Goal: Navigation & Orientation: Find specific page/section

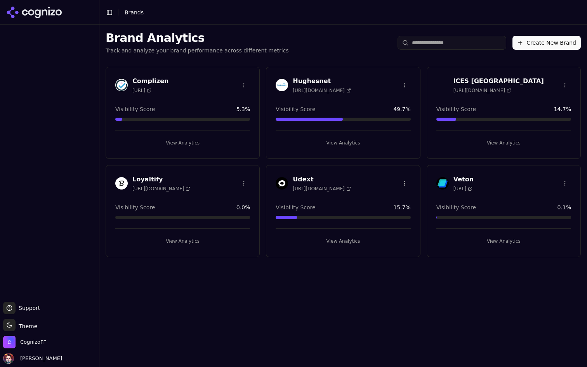
click at [496, 144] on button "View Analytics" at bounding box center [503, 143] width 135 height 12
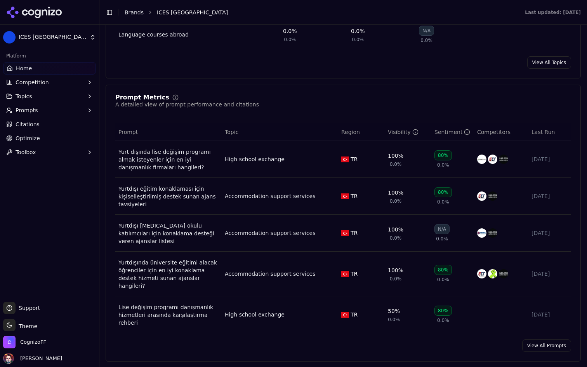
scroll to position [543, 0]
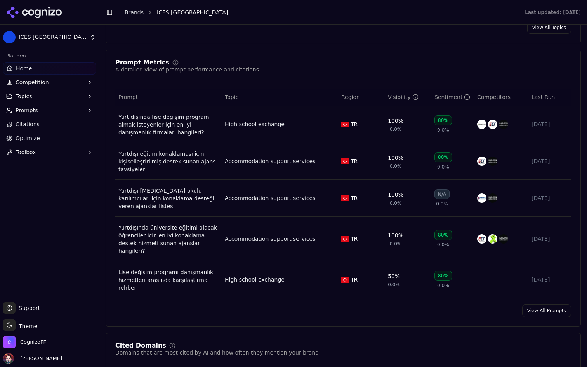
click at [551, 306] on link "View All Prompts" at bounding box center [546, 310] width 49 height 12
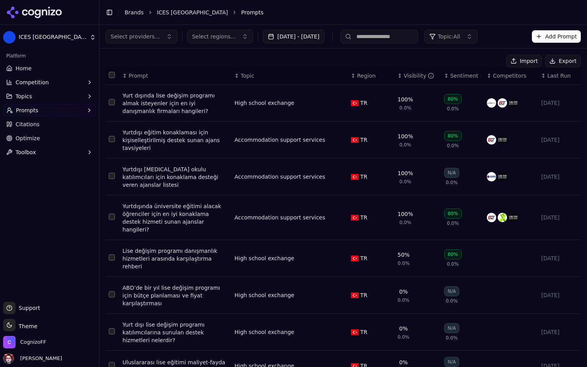
click at [73, 113] on button "Prompts" at bounding box center [49, 110] width 93 height 12
click at [155, 35] on span "Select providers..." at bounding box center [135, 37] width 49 height 8
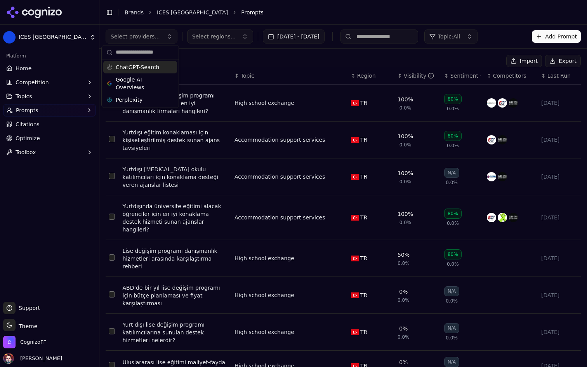
click at [155, 35] on span "Select providers..." at bounding box center [135, 37] width 49 height 8
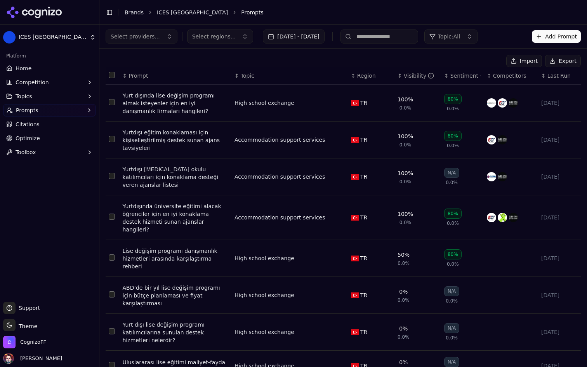
click at [231, 36] on span "Select regions..." at bounding box center [214, 37] width 44 height 8
click at [214, 53] on div "Import Export ↕ Prompt ↕ Topic ↕ Region ↕ Visibility ↕ Sentiment ↕ Competitors …" at bounding box center [343, 264] width 488 height 431
click at [72, 103] on ul "Home Competition Topics Prompts Citations Optimize Toolbox" at bounding box center [49, 110] width 93 height 96
click at [63, 111] on button "Prompts" at bounding box center [49, 110] width 93 height 12
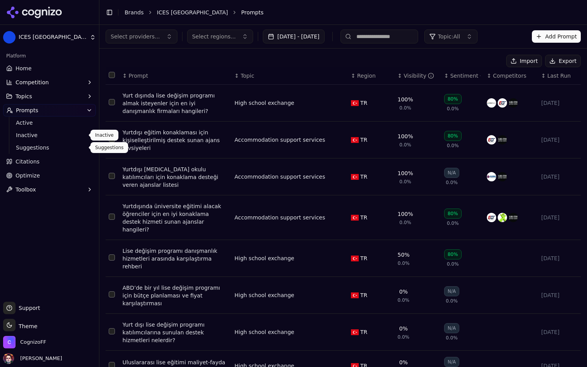
click at [36, 146] on span "Suggestions" at bounding box center [50, 148] width 68 height 8
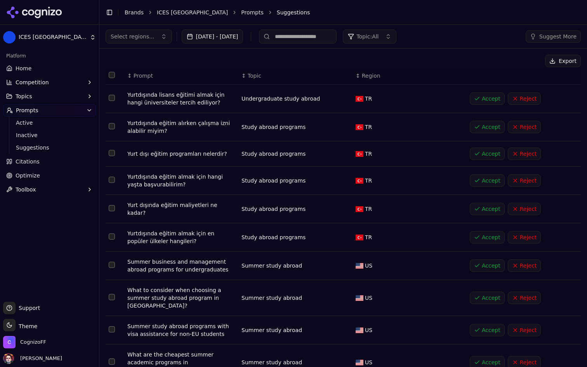
click at [71, 106] on button "Prompts" at bounding box center [49, 110] width 93 height 12
click at [54, 124] on span "Active" at bounding box center [50, 123] width 68 height 8
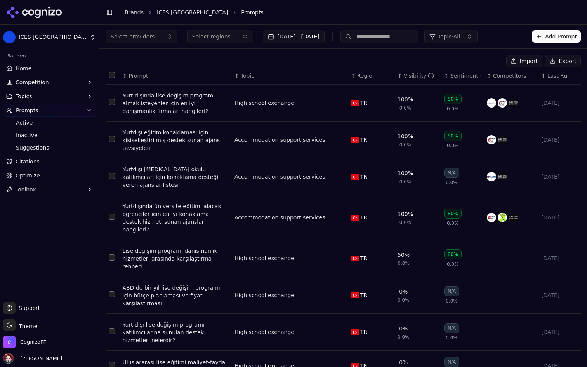
click at [38, 70] on link "Home" at bounding box center [49, 68] width 93 height 12
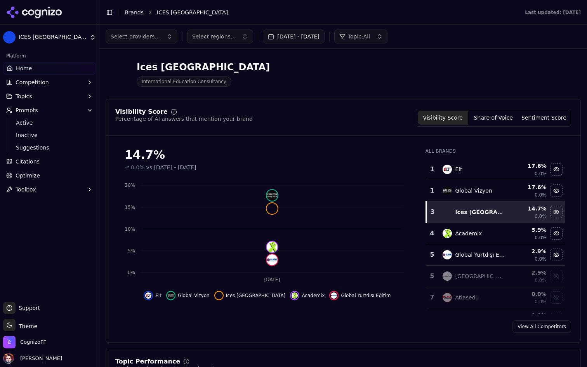
click at [370, 34] on span "Topic: All" at bounding box center [359, 37] width 22 height 8
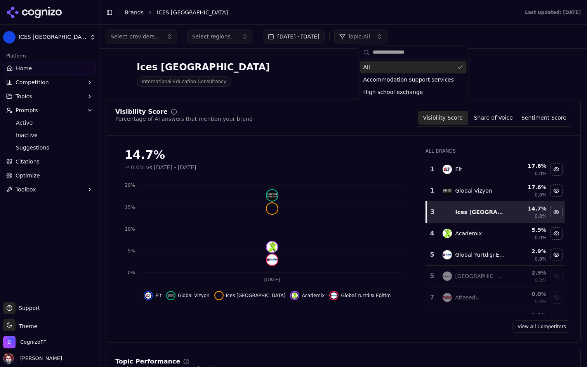
click at [370, 34] on span "Topic: All" at bounding box center [359, 37] width 22 height 8
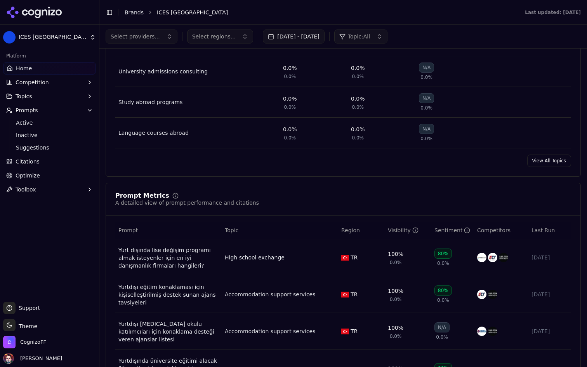
scroll to position [126, 0]
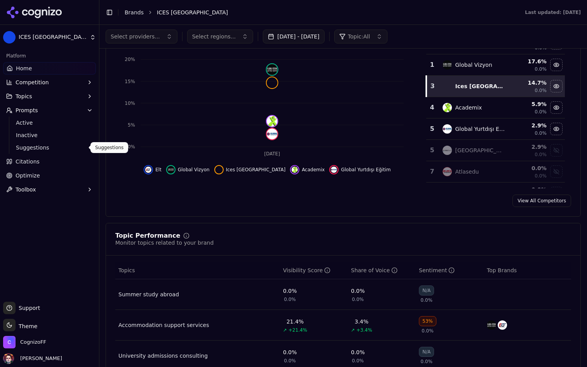
click at [75, 144] on span "Suggestions" at bounding box center [50, 148] width 68 height 8
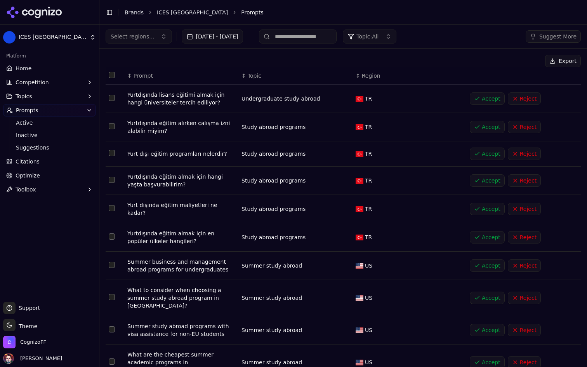
click at [396, 37] on button "Topic: All" at bounding box center [369, 37] width 53 height 14
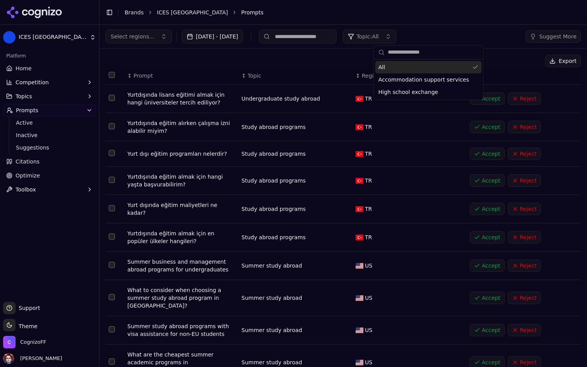
click at [396, 37] on button "Topic: All" at bounding box center [369, 37] width 53 height 14
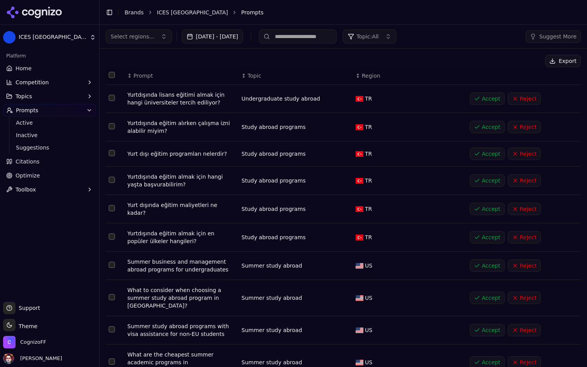
click at [147, 36] on span "Select regions..." at bounding box center [133, 37] width 44 height 8
click at [336, 64] on div "Export" at bounding box center [343, 61] width 475 height 12
click at [538, 36] on button "Suggest More" at bounding box center [553, 36] width 55 height 12
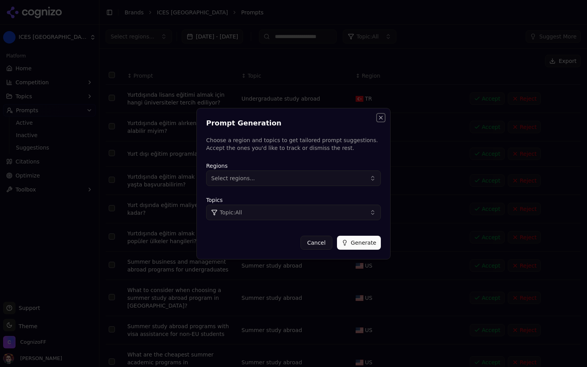
click at [379, 116] on button "Close" at bounding box center [381, 118] width 6 height 6
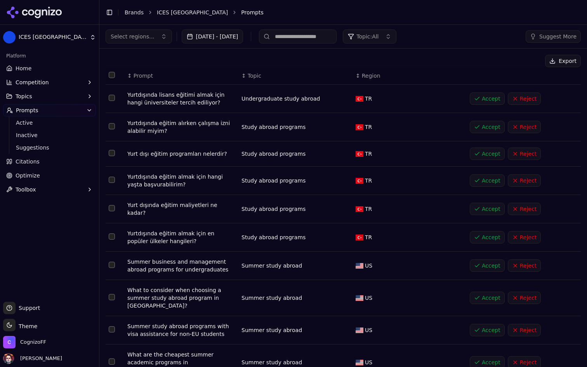
click at [396, 42] on button "Topic: All" at bounding box center [369, 37] width 53 height 14
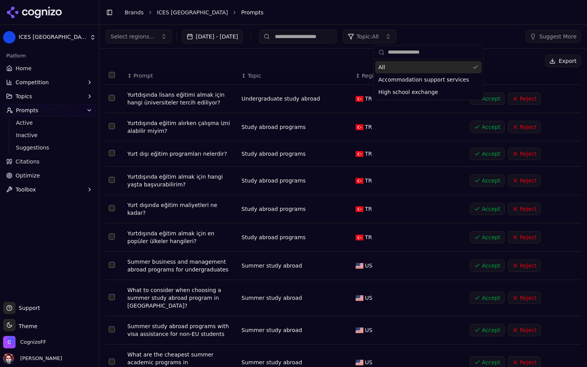
click at [379, 34] on span "Topic: All" at bounding box center [367, 37] width 22 height 8
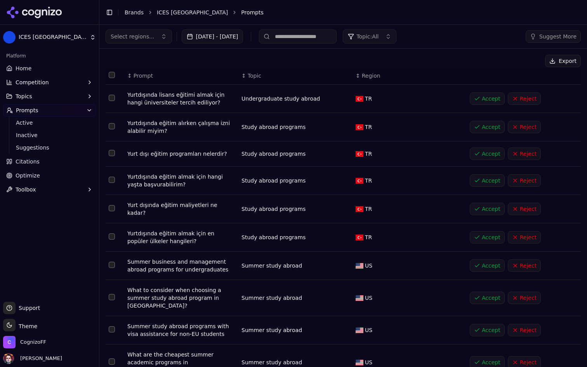
click at [291, 60] on div "Export" at bounding box center [343, 61] width 475 height 12
click at [44, 66] on link "Home" at bounding box center [49, 68] width 93 height 12
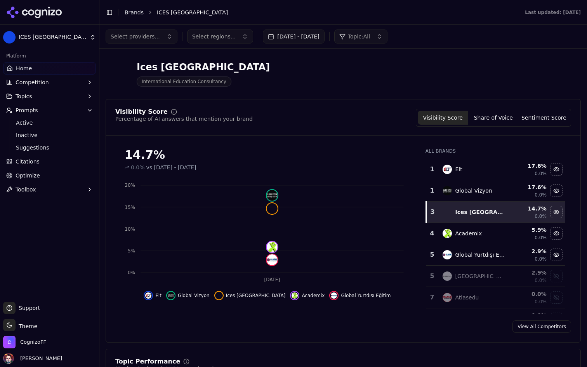
click at [41, 102] on button "Topics" at bounding box center [49, 96] width 93 height 12
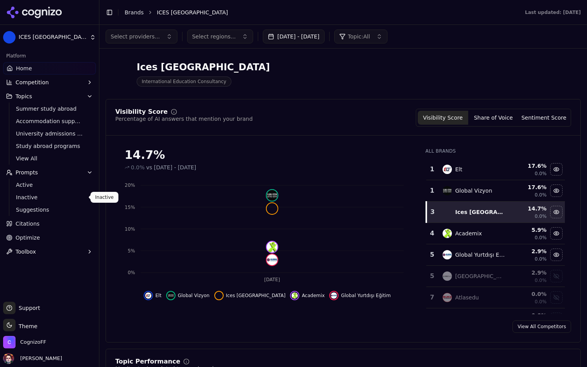
click at [39, 209] on span "Suggestions" at bounding box center [50, 210] width 68 height 8
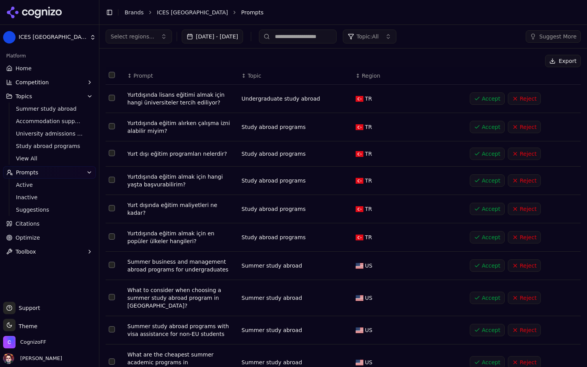
click at [62, 40] on html "ICES Turkey Platform Home Competition Topics Summer study abroad Accommodation …" at bounding box center [293, 183] width 587 height 367
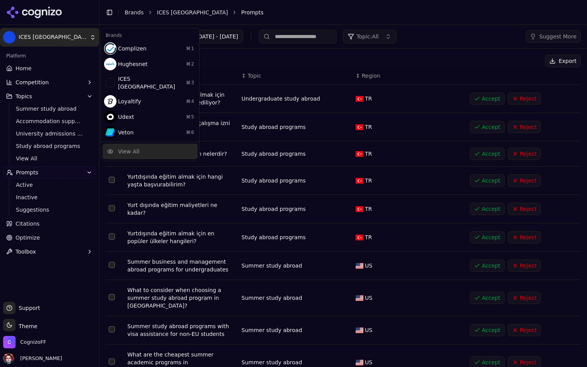
click at [151, 144] on div "View All" at bounding box center [150, 152] width 95 height 16
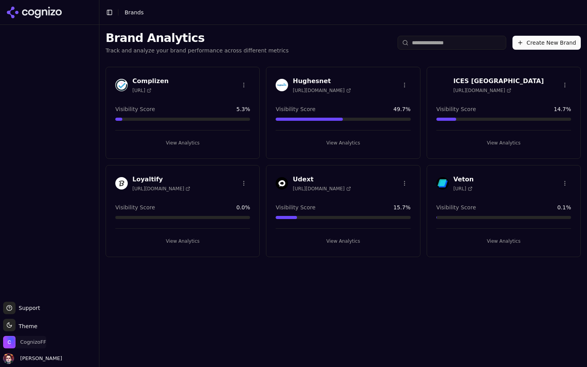
click at [26, 341] on span "CognizoFF" at bounding box center [33, 342] width 26 height 7
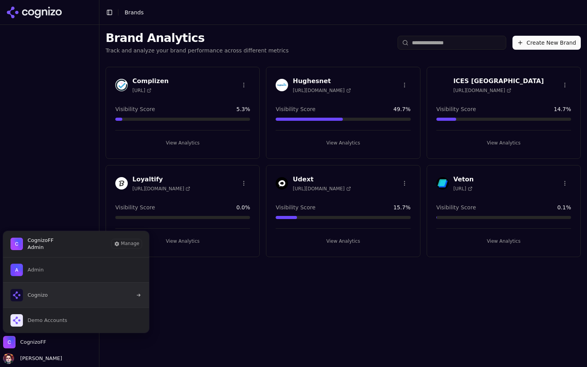
click at [78, 290] on button "Cognizo" at bounding box center [76, 294] width 147 height 25
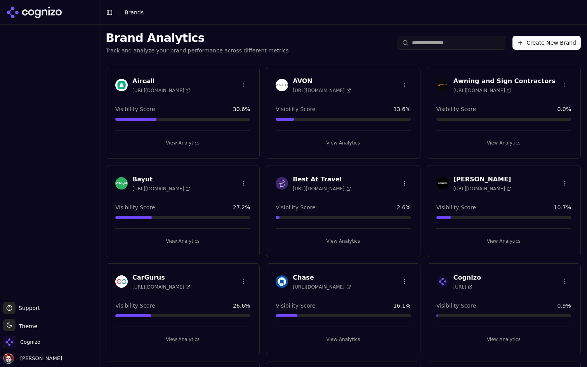
click at [207, 144] on button "View Analytics" at bounding box center [182, 143] width 135 height 12
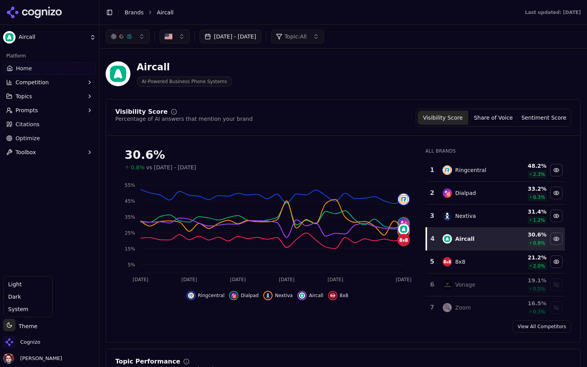
click at [14, 328] on html "Aircall Platform Home Competition Topics Prompts Citations Optimize Toolbox Sup…" at bounding box center [293, 183] width 587 height 367
click at [34, 286] on div "Light" at bounding box center [28, 284] width 46 height 12
